Goal: Task Accomplishment & Management: Manage account settings

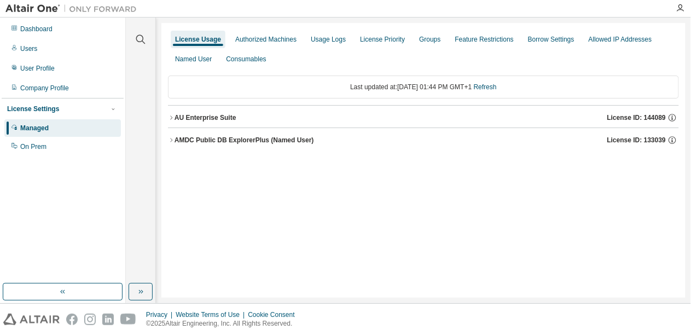
click at [201, 117] on div "AU Enterprise Suite" at bounding box center [206, 117] width 62 height 9
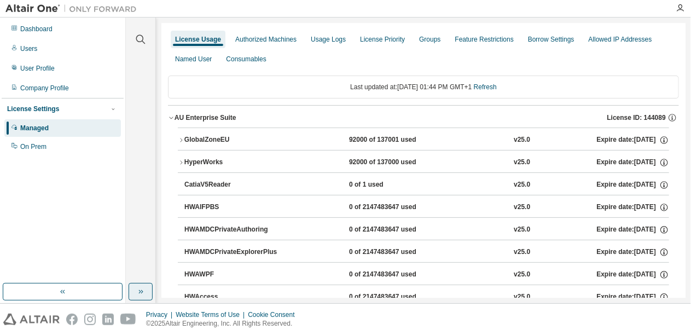
click at [138, 289] on icon "button" at bounding box center [140, 291] width 9 height 9
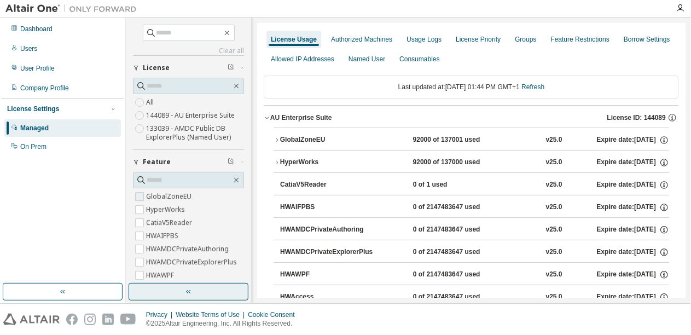
click at [185, 198] on label "GlobalZoneEU" at bounding box center [170, 196] width 48 height 13
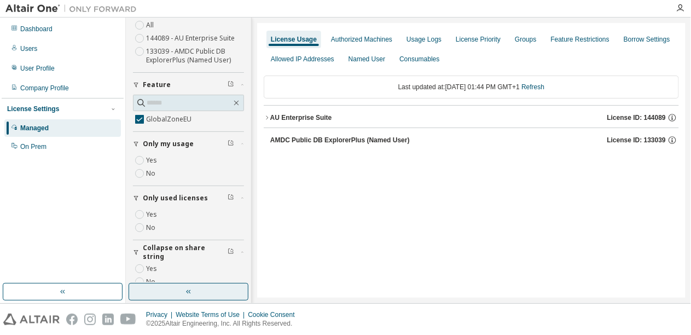
scroll to position [92, 0]
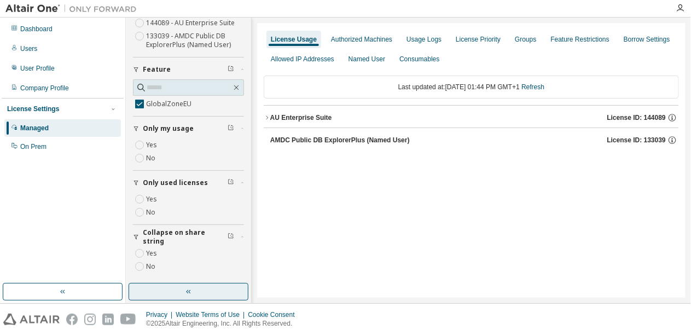
click at [314, 119] on div "AU Enterprise Suite" at bounding box center [301, 117] width 62 height 9
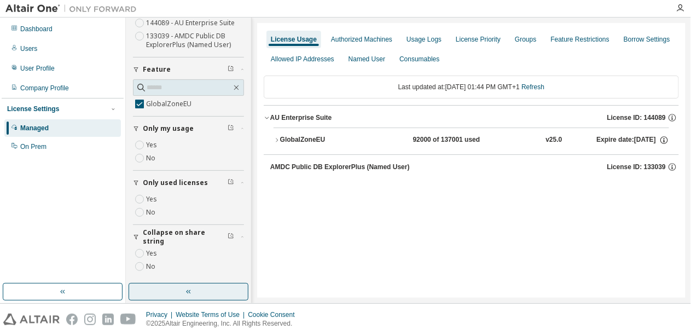
click at [308, 144] on button "GlobalZoneEU 92000 of 137001 used v25.0 Expire date: [DATE]" at bounding box center [472, 140] width 396 height 24
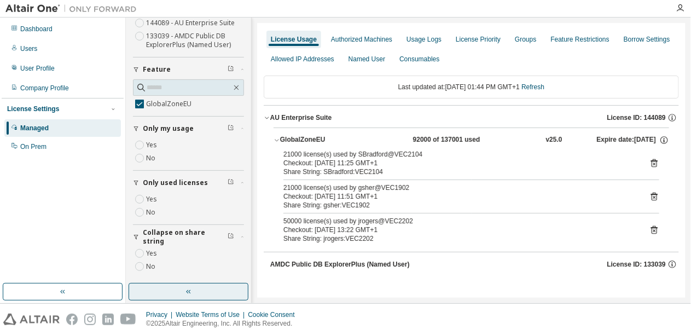
click at [379, 169] on div "Share String: SBradford:VEC2104" at bounding box center [458, 171] width 350 height 9
